Goal: Information Seeking & Learning: Learn about a topic

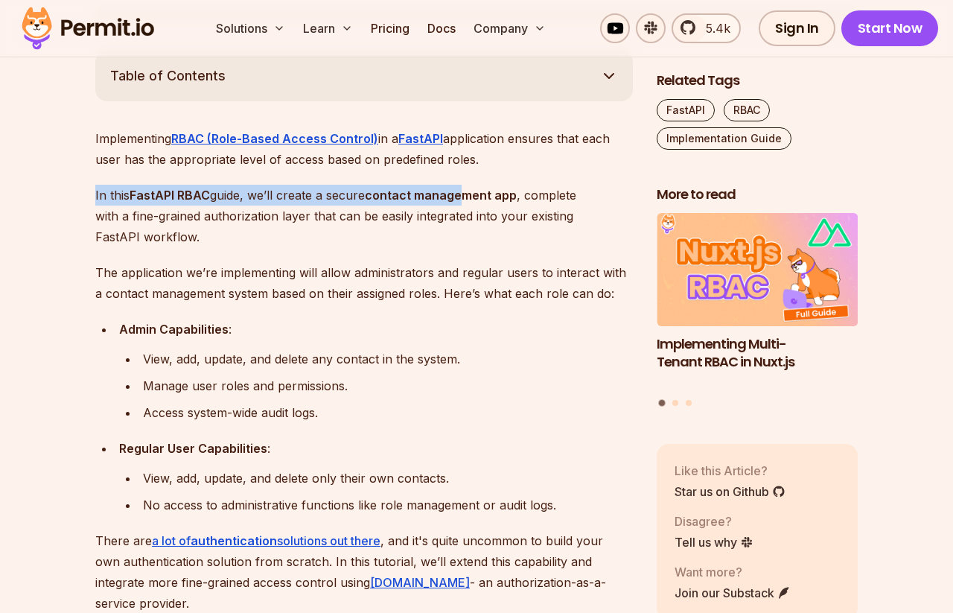
drag, startPoint x: 468, startPoint y: 189, endPoint x: 468, endPoint y: 133, distance: 55.9
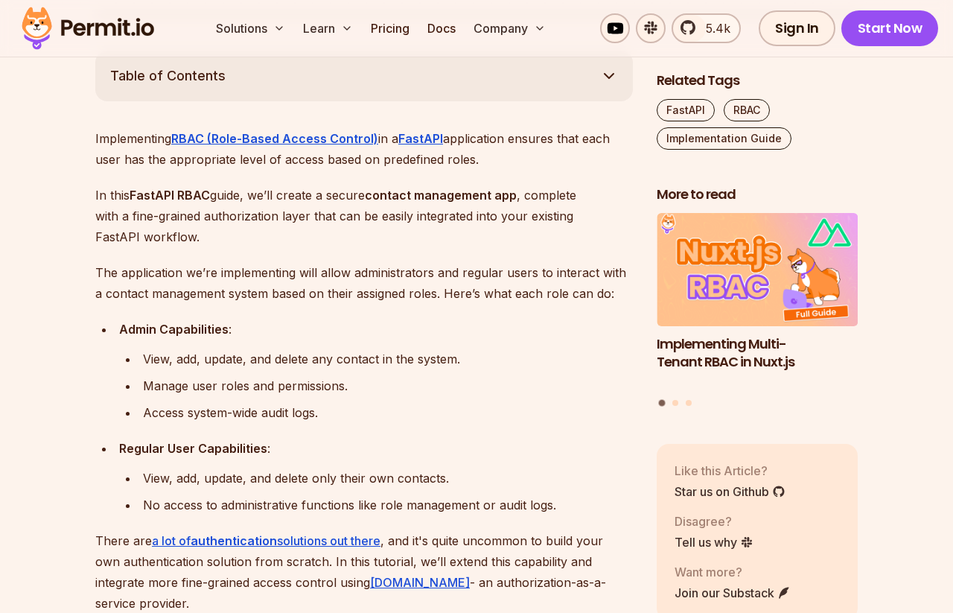
click at [499, 168] on p "Implementing RBAC (Role-Based Access Control) in a FastAPI application ensures …" at bounding box center [364, 149] width 538 height 42
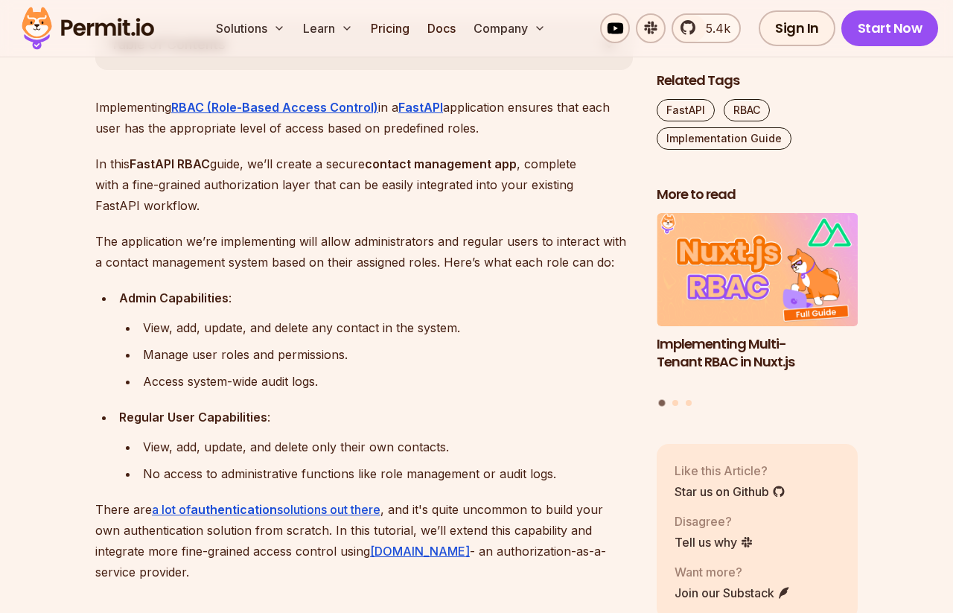
scroll to position [868, 0]
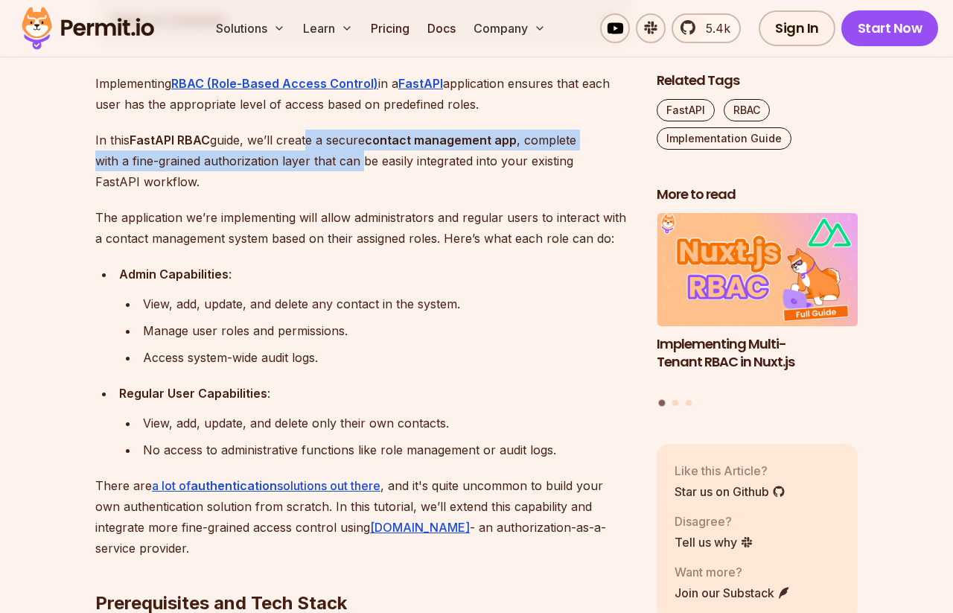
drag, startPoint x: 362, startPoint y: 165, endPoint x: 294, endPoint y: 126, distance: 78.1
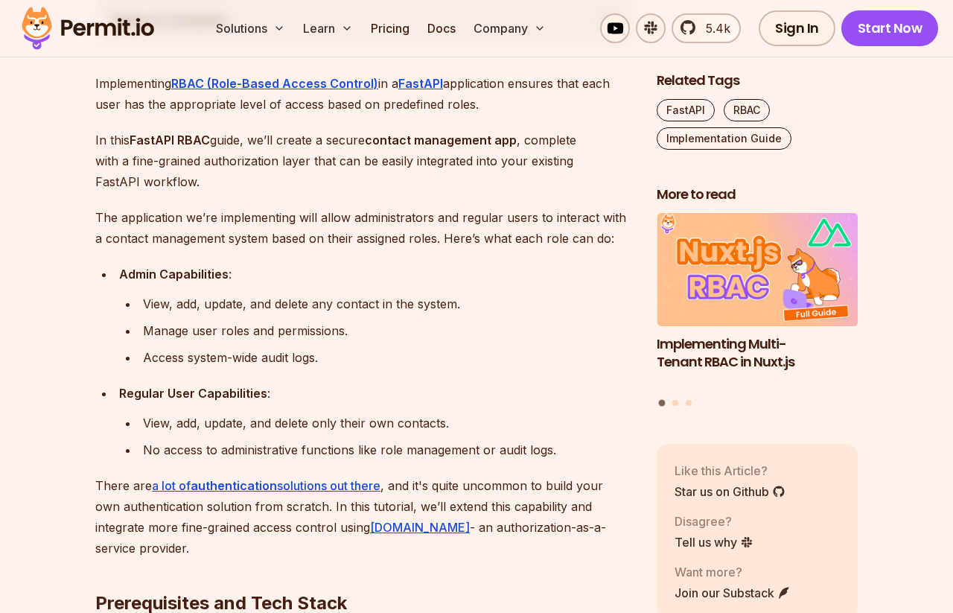
click at [390, 169] on p "In this FastAPI RBAC guide, we’ll create a secure contact management app , comp…" at bounding box center [364, 161] width 538 height 63
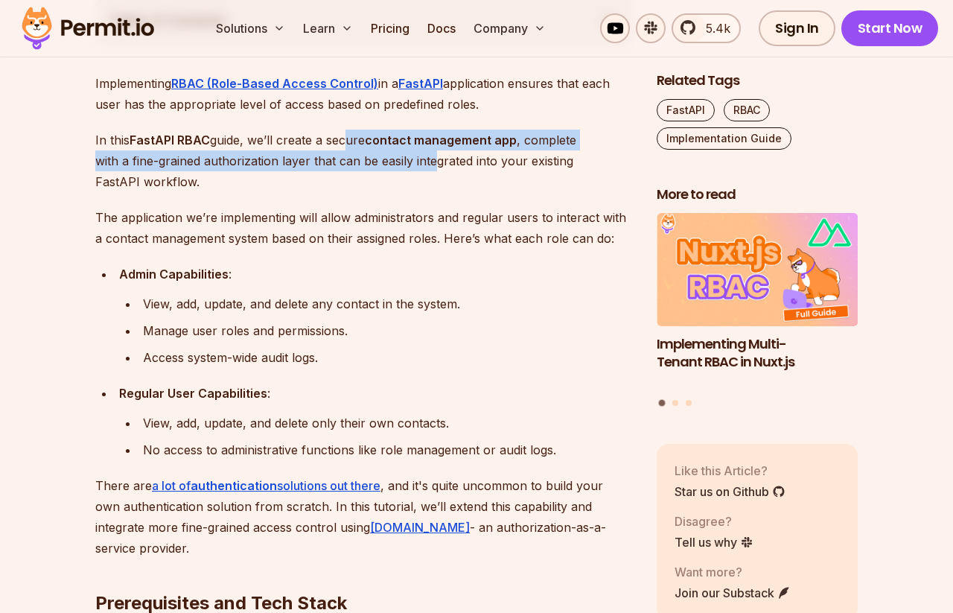
drag, startPoint x: 432, startPoint y: 165, endPoint x: 343, endPoint y: 149, distance: 90.7
click at [343, 149] on p "In this FastAPI RBAC guide, we’ll create a secure contact management app , comp…" at bounding box center [364, 161] width 538 height 63
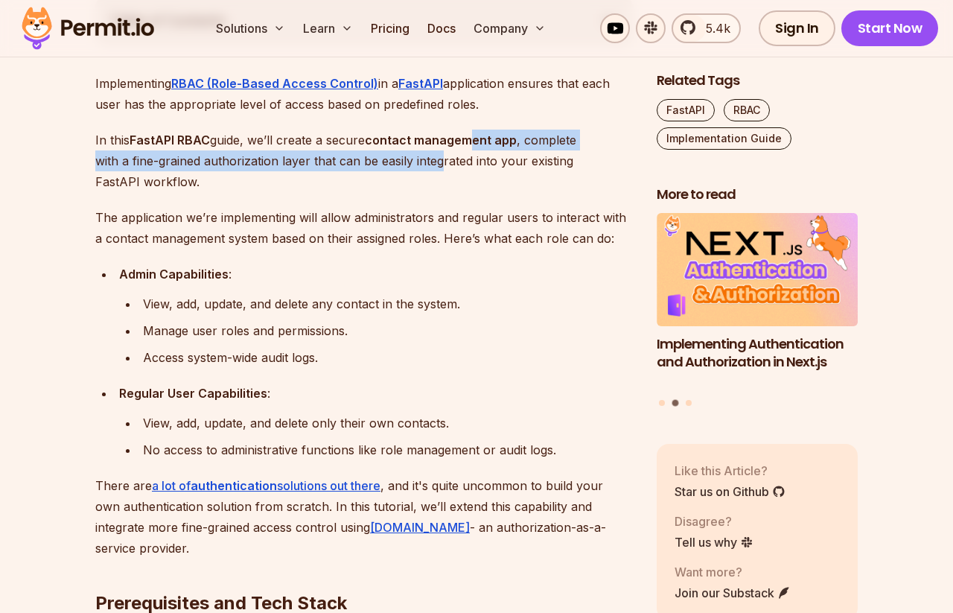
drag, startPoint x: 472, startPoint y: 150, endPoint x: 435, endPoint y: 166, distance: 40.7
click at [436, 166] on p "In this FastAPI RBAC guide, we’ll create a secure contact management app , comp…" at bounding box center [364, 161] width 538 height 63
click at [435, 166] on p "In this FastAPI RBAC guide, we’ll create a secure contact management app , comp…" at bounding box center [364, 161] width 538 height 63
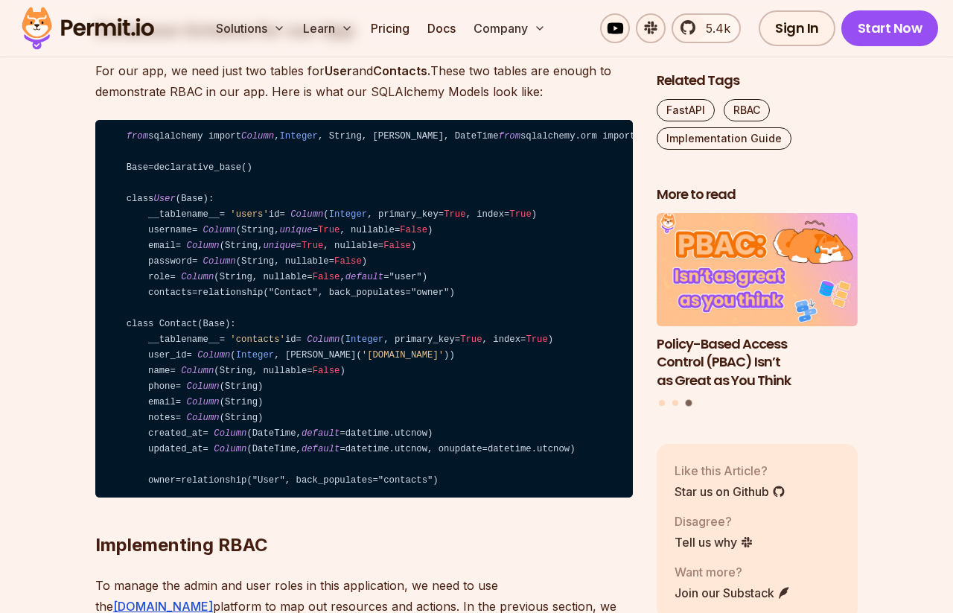
scroll to position [3627, 0]
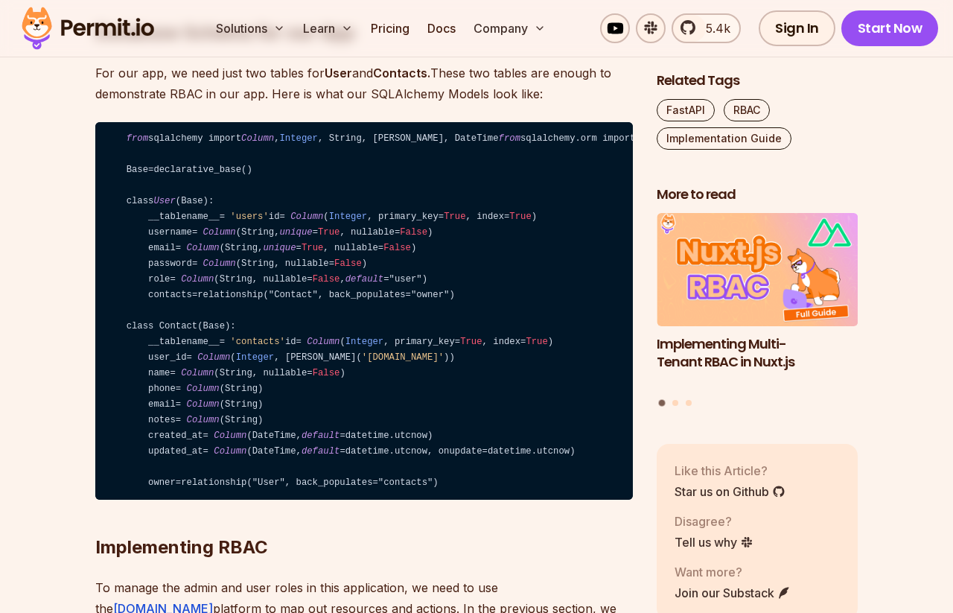
click at [251, 104] on p "For our app, we need just two tables for User and Contacts. These two tables ar…" at bounding box center [364, 84] width 538 height 42
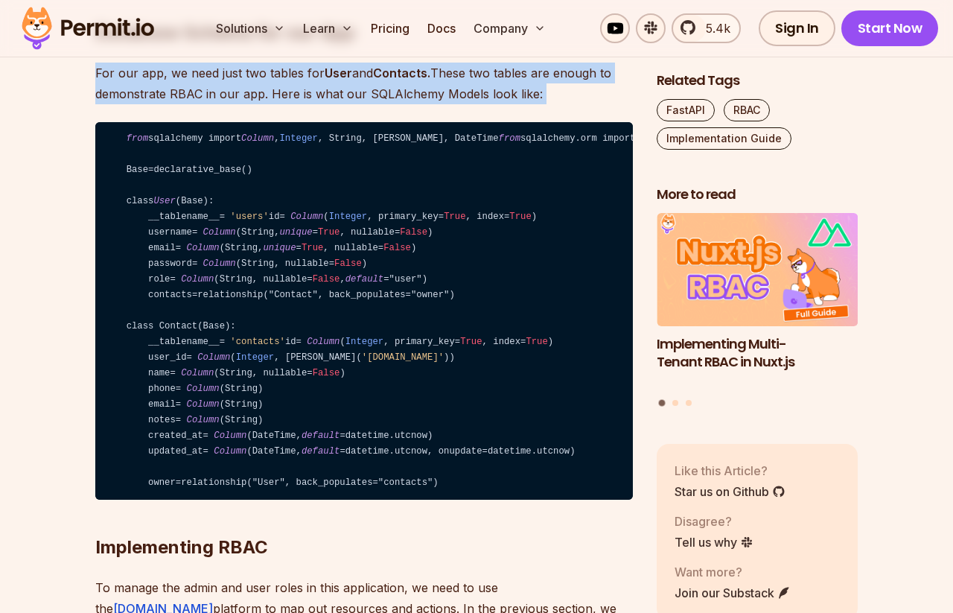
click at [251, 104] on p "For our app, we need just two tables for User and Contacts. These two tables ar…" at bounding box center [364, 84] width 538 height 42
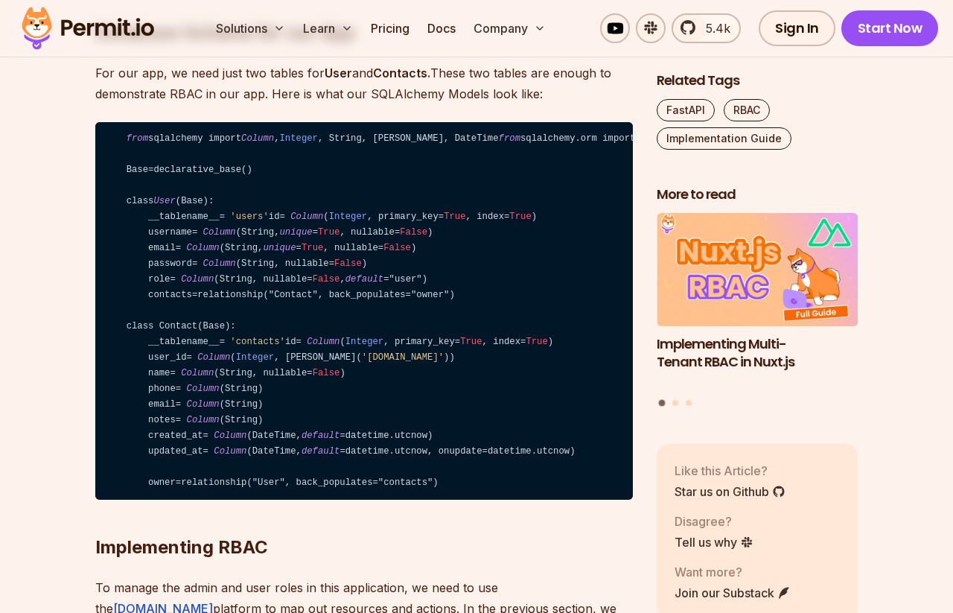
click at [284, 104] on p "For our app, we need just two tables for User and Contacts. These two tables ar…" at bounding box center [364, 84] width 538 height 42
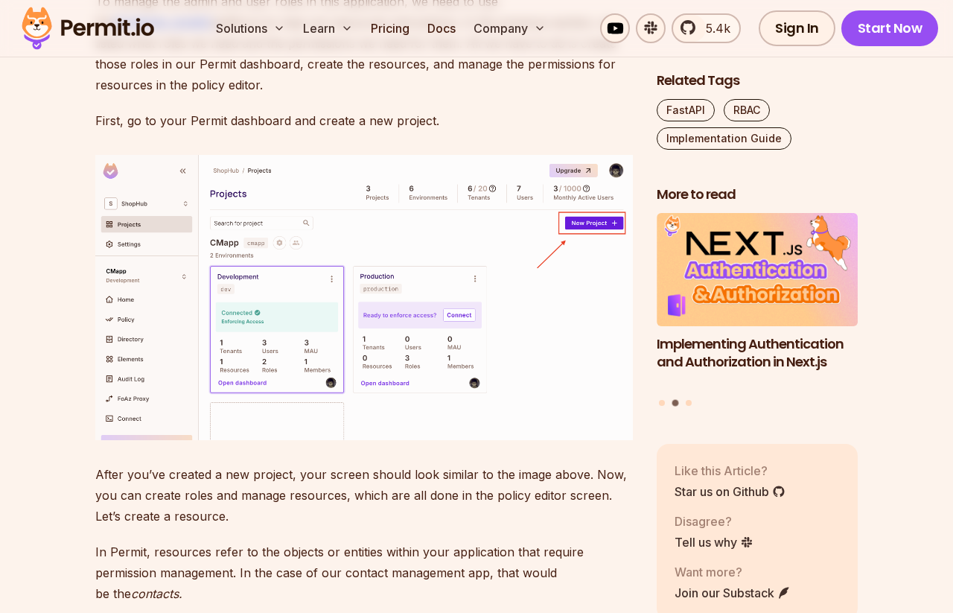
scroll to position [4225, 0]
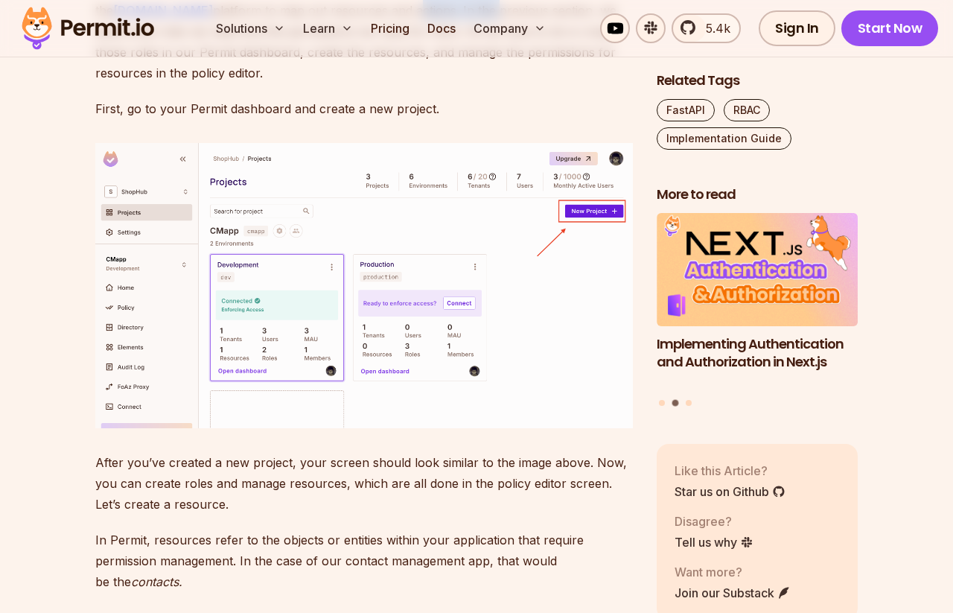
drag, startPoint x: 319, startPoint y: 247, endPoint x: 246, endPoint y: 245, distance: 73.0
click at [246, 83] on p "To manage the admin and user roles in this application, we need to use the [DOM…" at bounding box center [364, 31] width 538 height 104
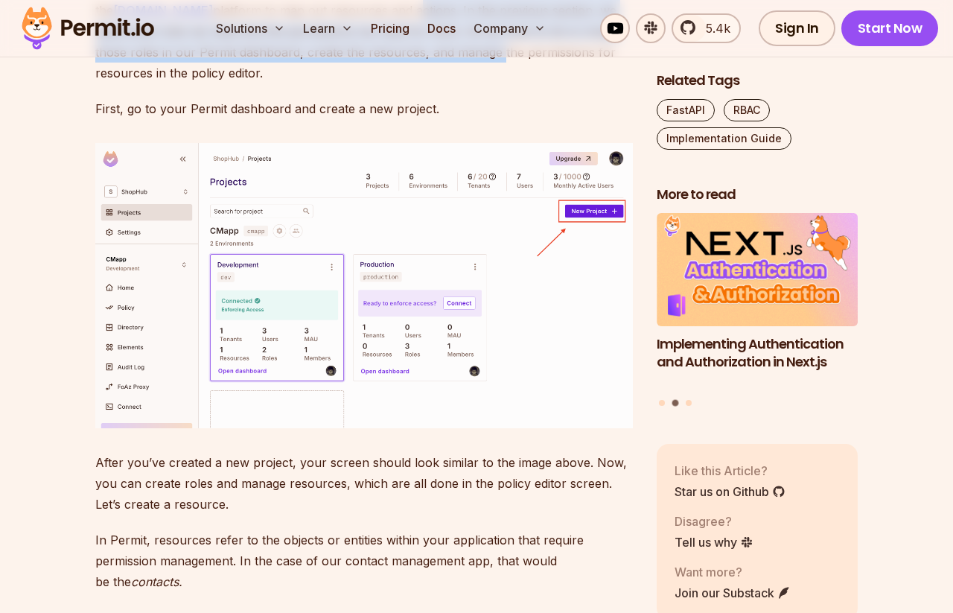
drag, startPoint x: 246, startPoint y: 245, endPoint x: 246, endPoint y: 290, distance: 45.4
click at [246, 83] on p "To manage the admin and user roles in this application, we need to use the [DOM…" at bounding box center [364, 31] width 538 height 104
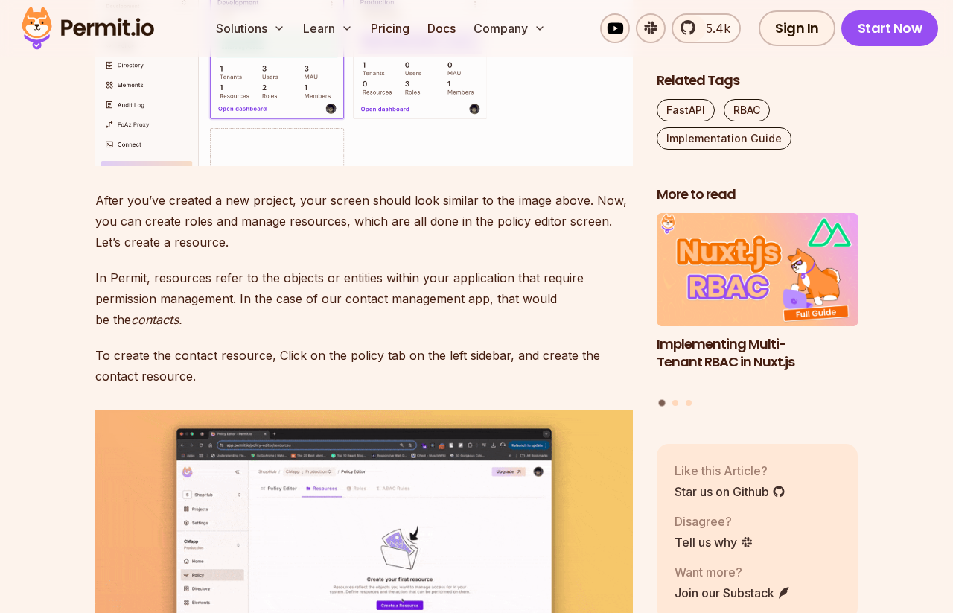
scroll to position [4505, 0]
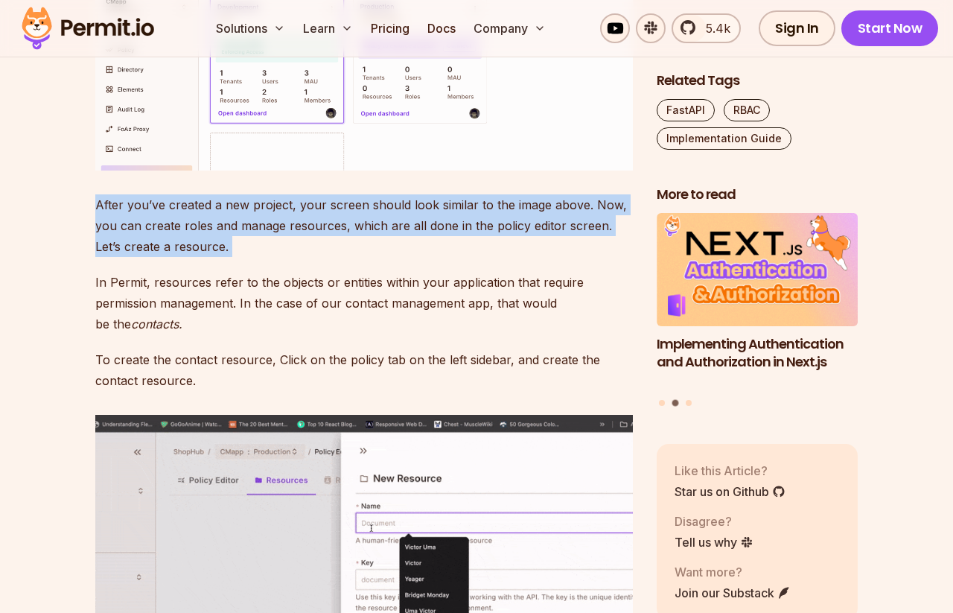
scroll to position [4484, 0]
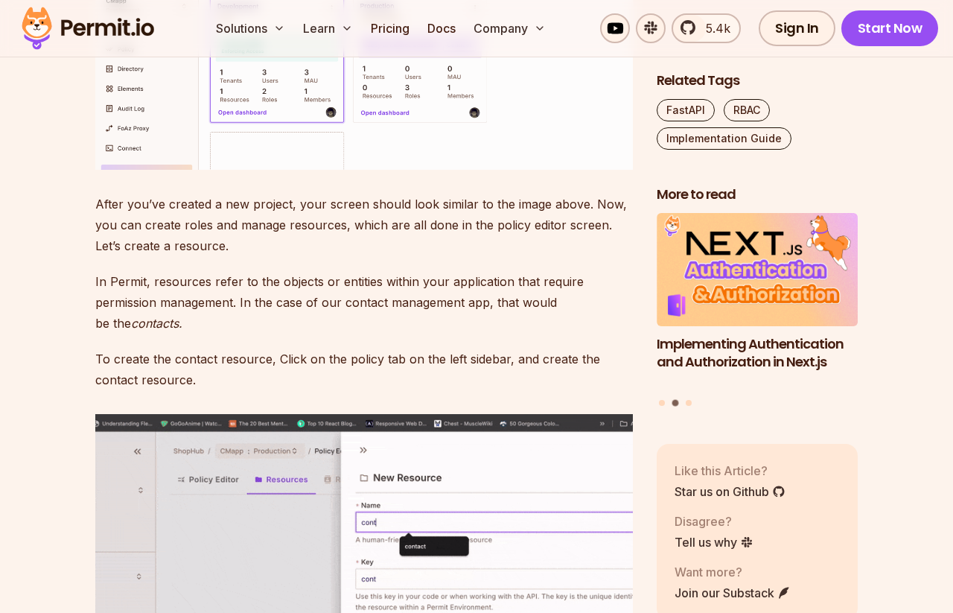
click at [370, 256] on p "After you’ve created a new project, your screen should look similar to the imag…" at bounding box center [364, 225] width 538 height 63
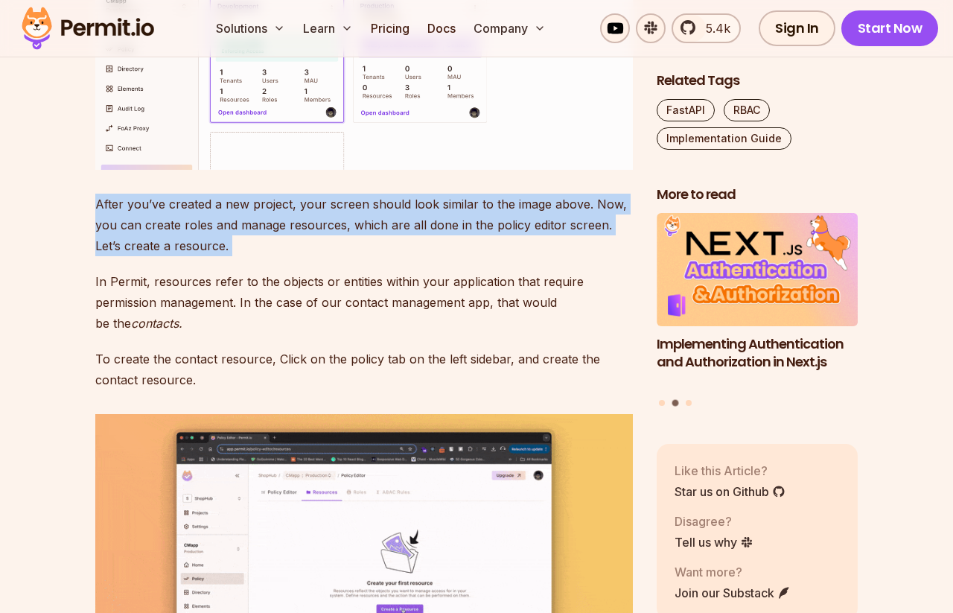
click at [370, 256] on p "After you’ve created a new project, your screen should look similar to the imag…" at bounding box center [364, 225] width 538 height 63
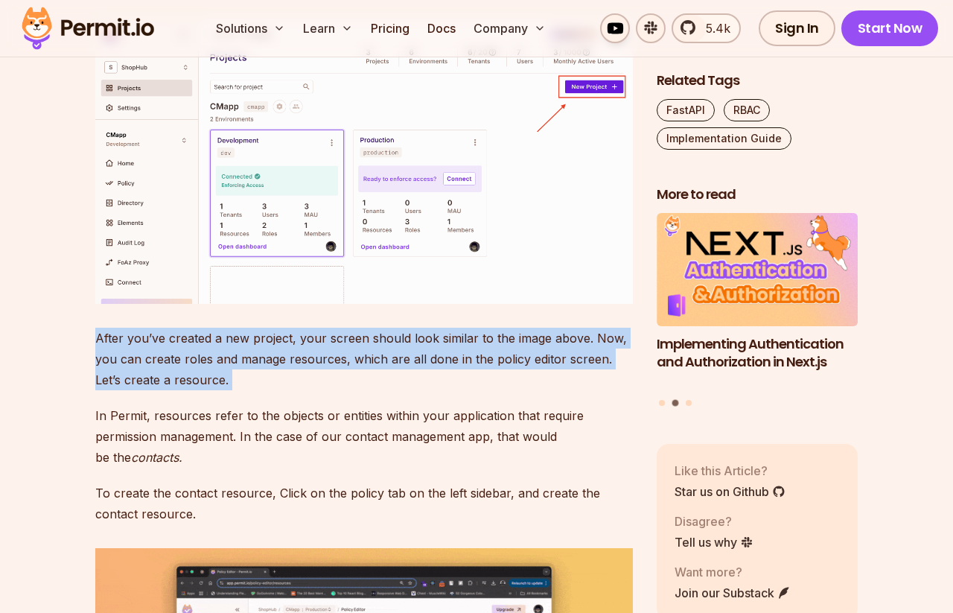
scroll to position [4348, 0]
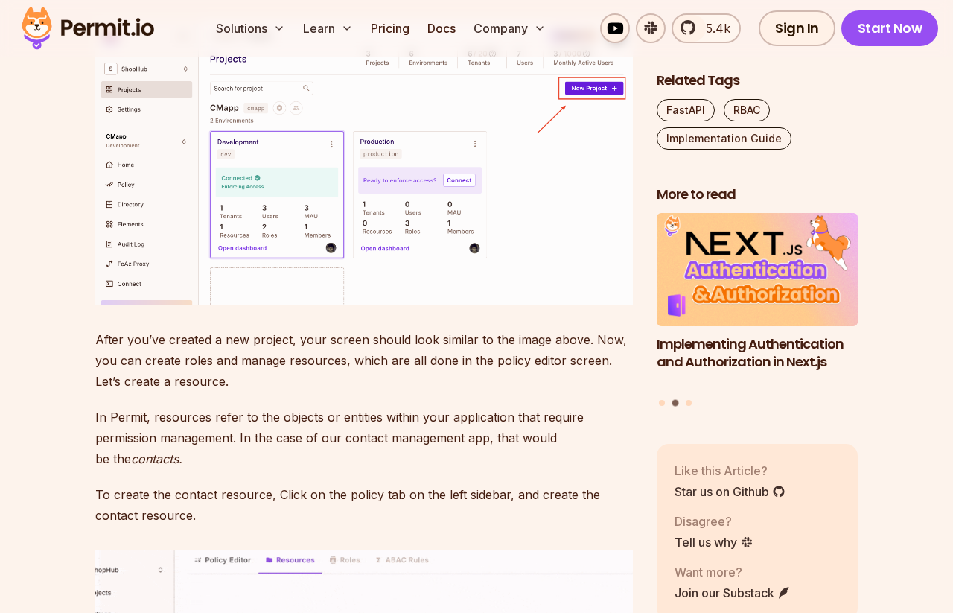
drag, startPoint x: 298, startPoint y: 134, endPoint x: 260, endPoint y: 86, distance: 61.5
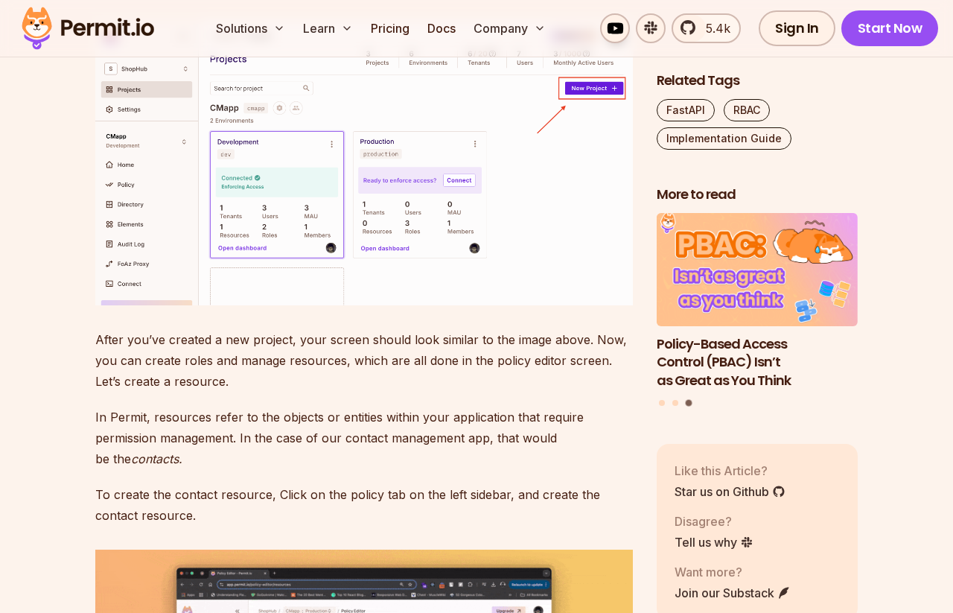
drag, startPoint x: 249, startPoint y: 111, endPoint x: 249, endPoint y: 121, distance: 10.4
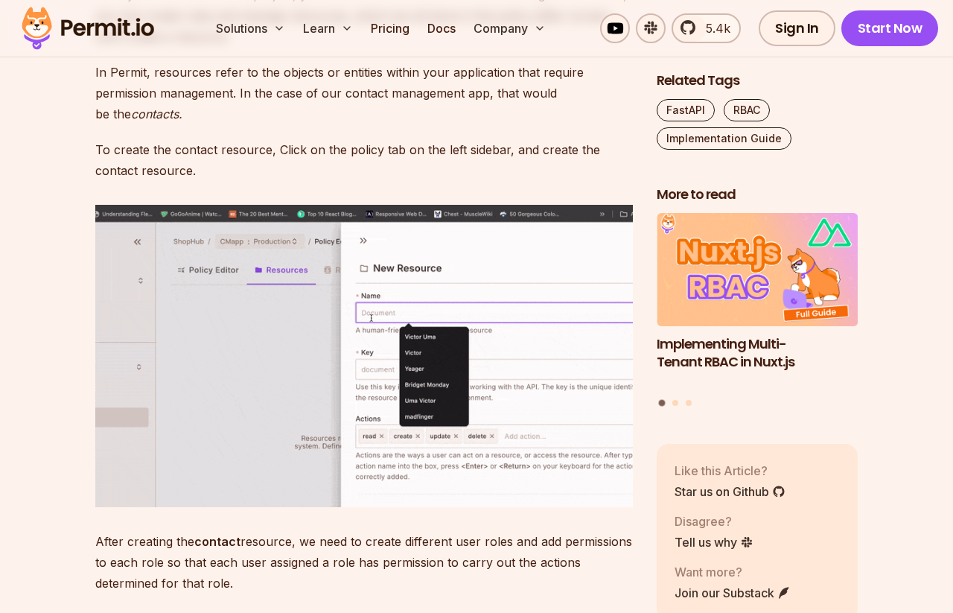
scroll to position [4697, 0]
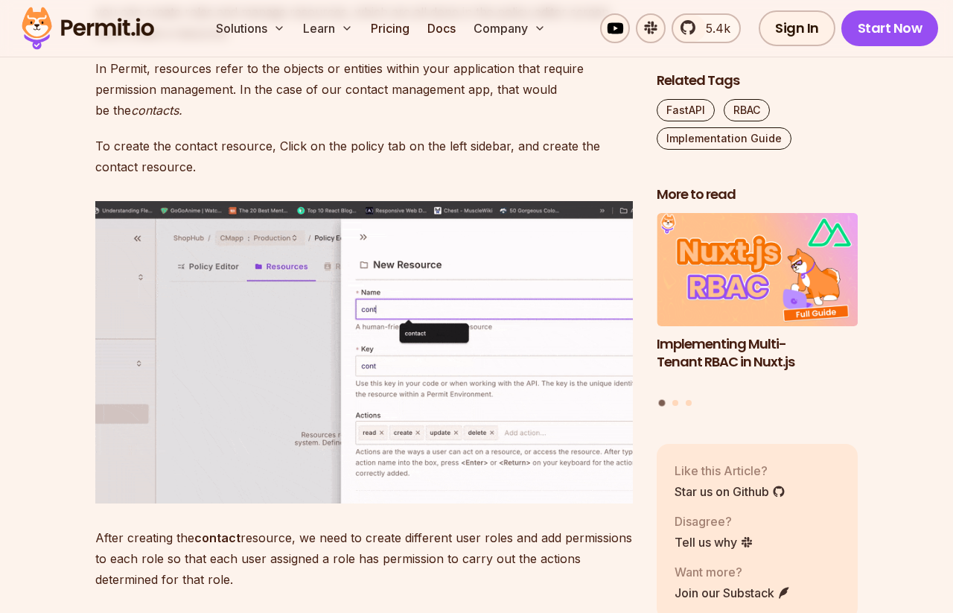
click at [320, 43] on p "After you’ve created a new project, your screen should look similar to the imag…" at bounding box center [364, 12] width 538 height 63
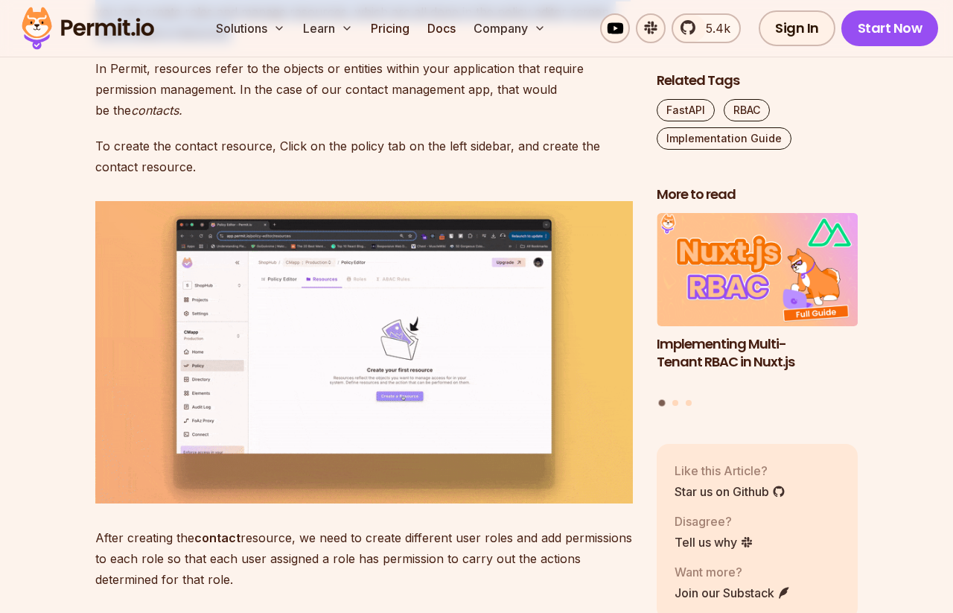
click at [320, 43] on p "After you’ve created a new project, your screen should look similar to the imag…" at bounding box center [364, 12] width 538 height 63
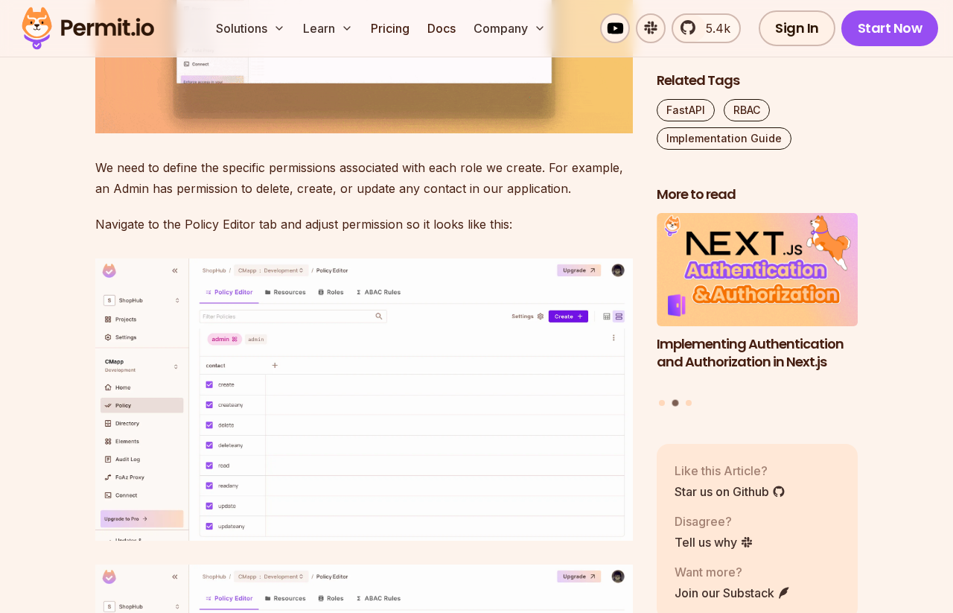
scroll to position [5710, 0]
